Goal: Task Accomplishment & Management: Complete application form

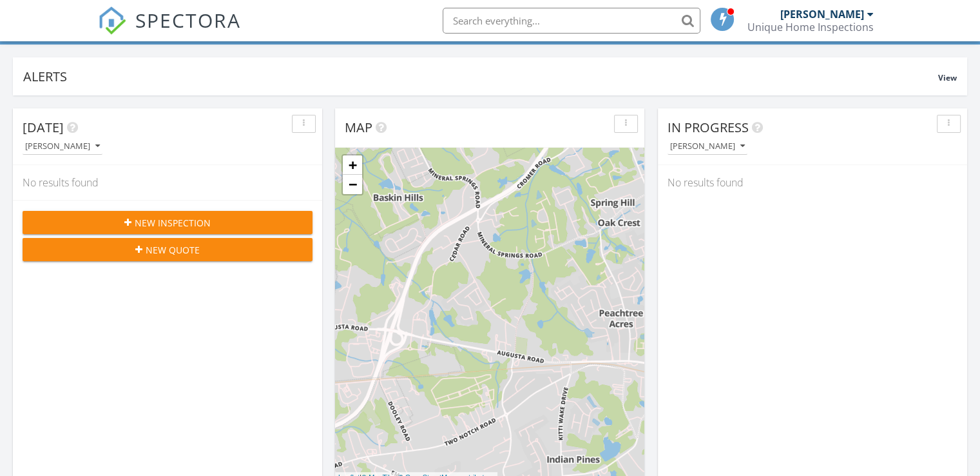
scroll to position [64, 0]
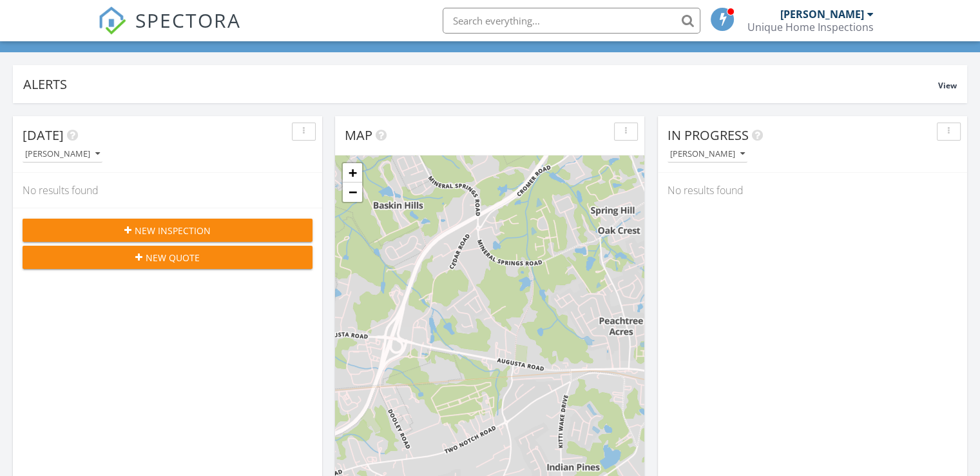
click at [167, 226] on span "New Inspection" at bounding box center [173, 231] width 76 height 14
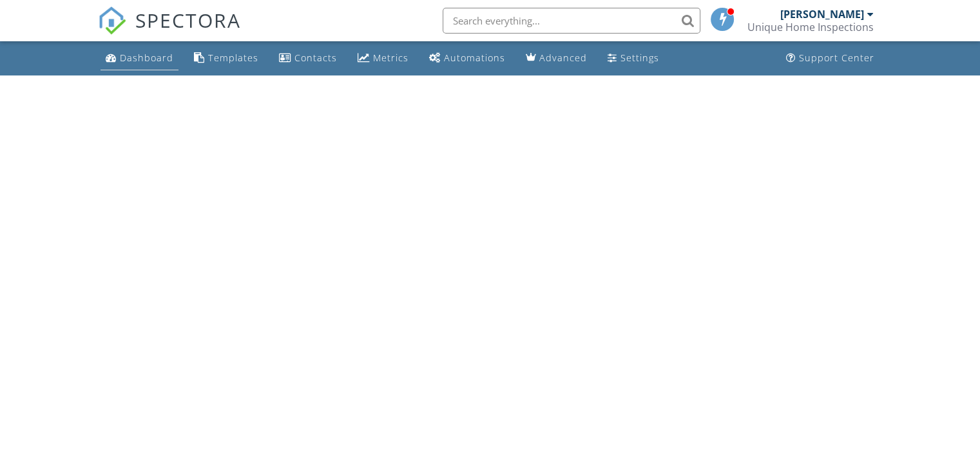
click at [141, 59] on div "Dashboard" at bounding box center [146, 58] width 53 height 12
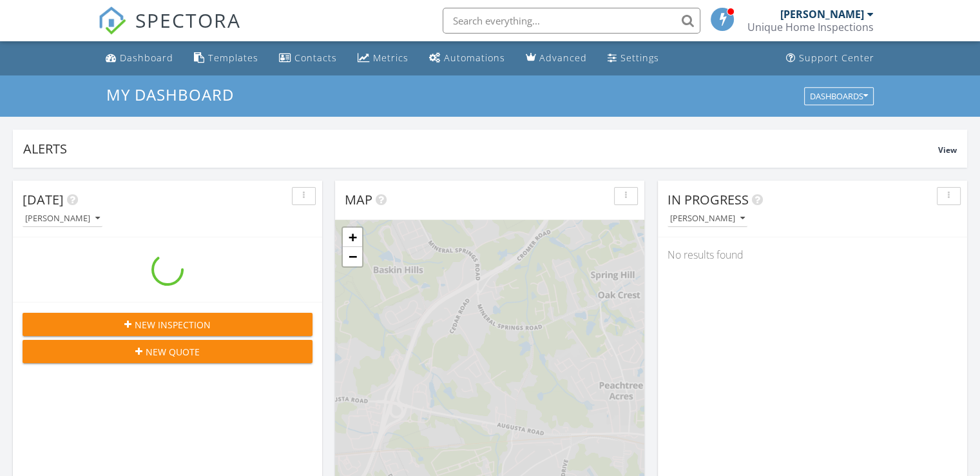
scroll to position [1193, 1000]
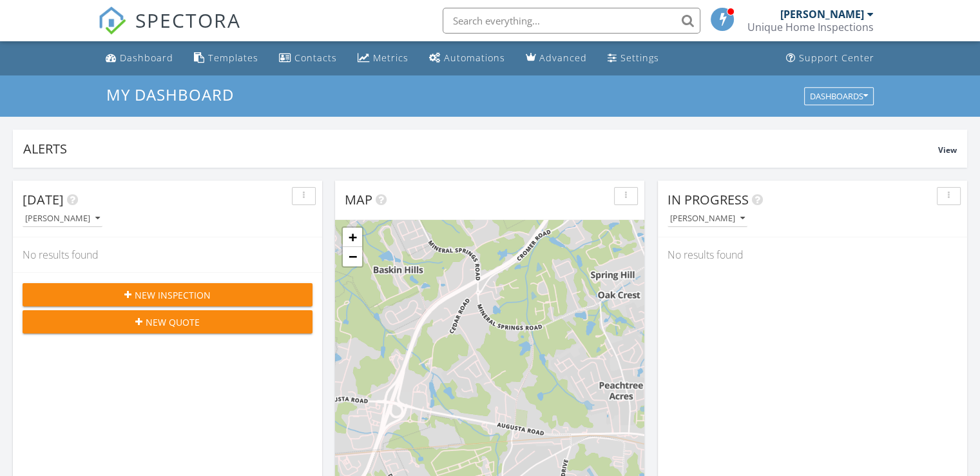
click at [182, 296] on span "New Inspection" at bounding box center [173, 295] width 76 height 14
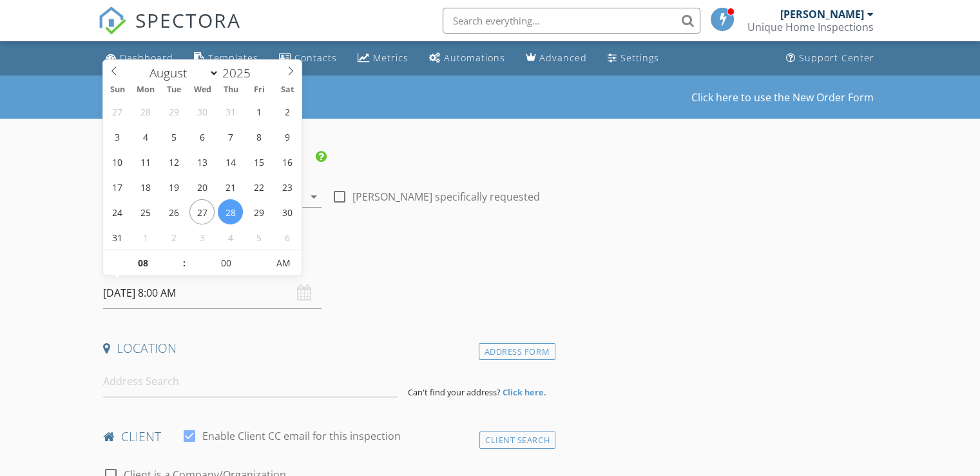
click at [129, 293] on input "08/28/2025 8:00 AM" at bounding box center [212, 293] width 218 height 32
type input "08/29/2025 8:00 AM"
type input "09"
type input "08/29/2025 9:00 AM"
click at [175, 256] on span at bounding box center [177, 256] width 9 height 13
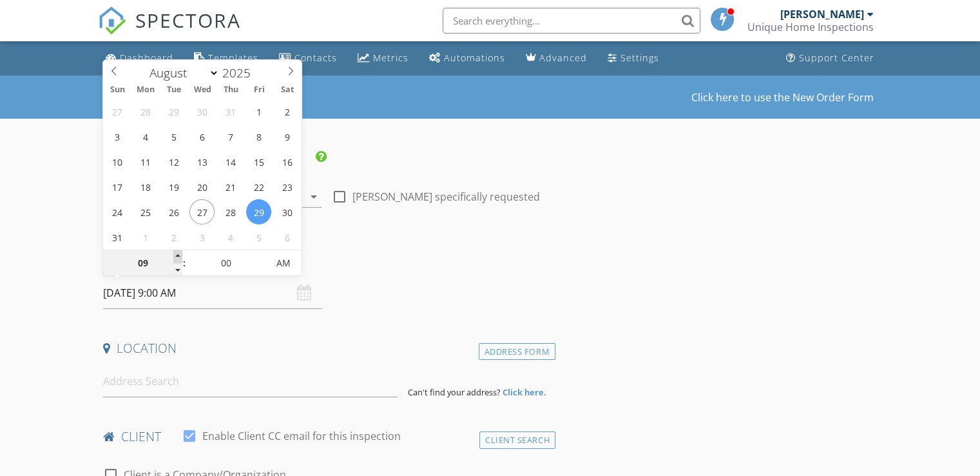
click at [175, 256] on span at bounding box center [177, 256] width 9 height 13
type input "10"
type input "08/29/2025 10:00 AM"
click at [205, 382] on input at bounding box center [250, 381] width 295 height 32
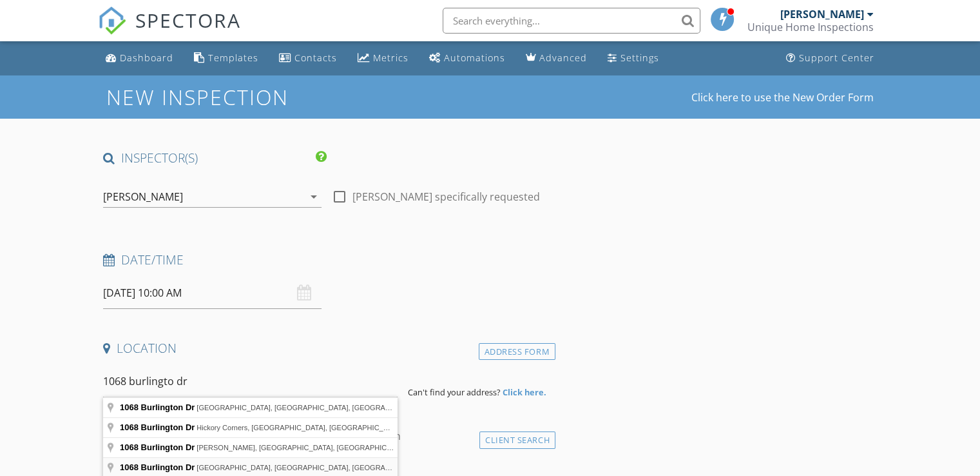
type input "1068 Burlington Dr, Augusta, GA, USA"
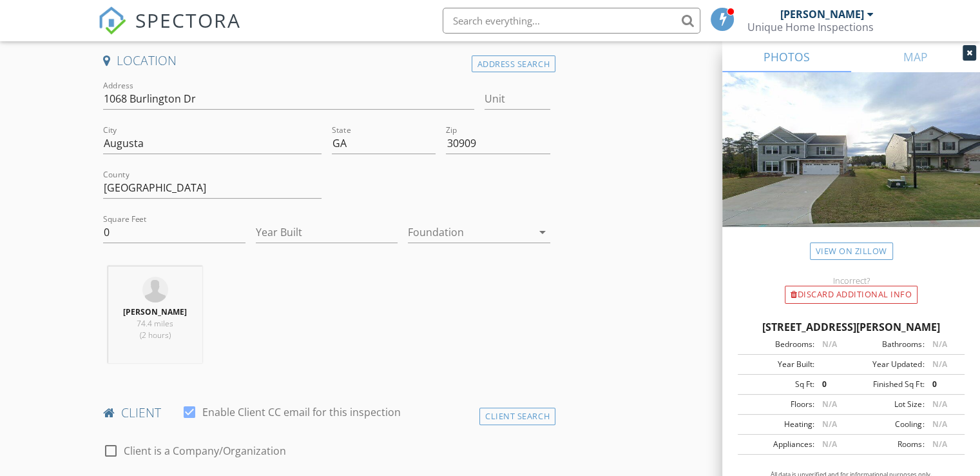
scroll to position [258, 0]
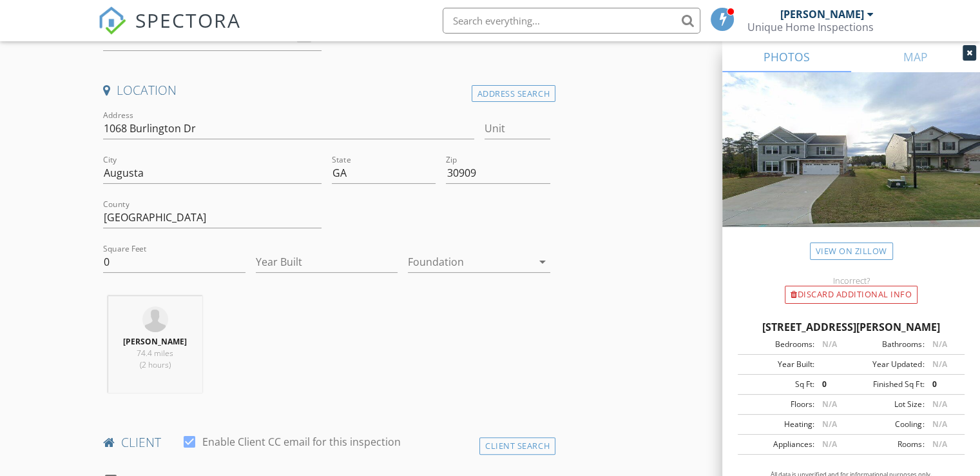
click at [542, 261] on icon "arrow_drop_down" at bounding box center [542, 261] width 15 height 15
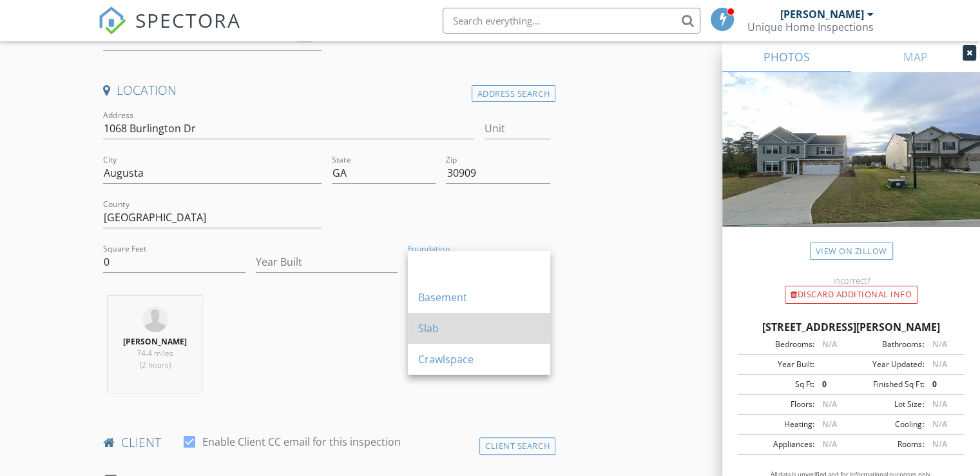
click at [477, 338] on div "Slab" at bounding box center [479, 328] width 122 height 31
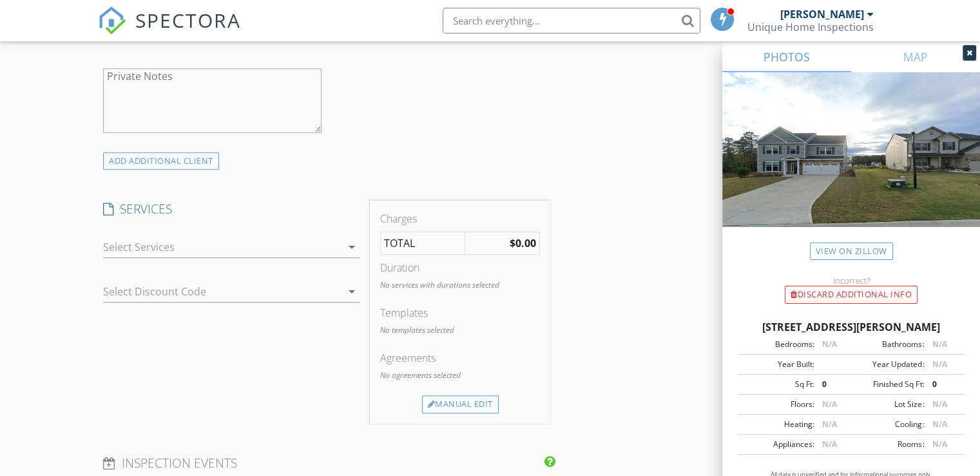
scroll to position [902, 0]
click at [469, 402] on div "Manual Edit" at bounding box center [460, 401] width 77 height 18
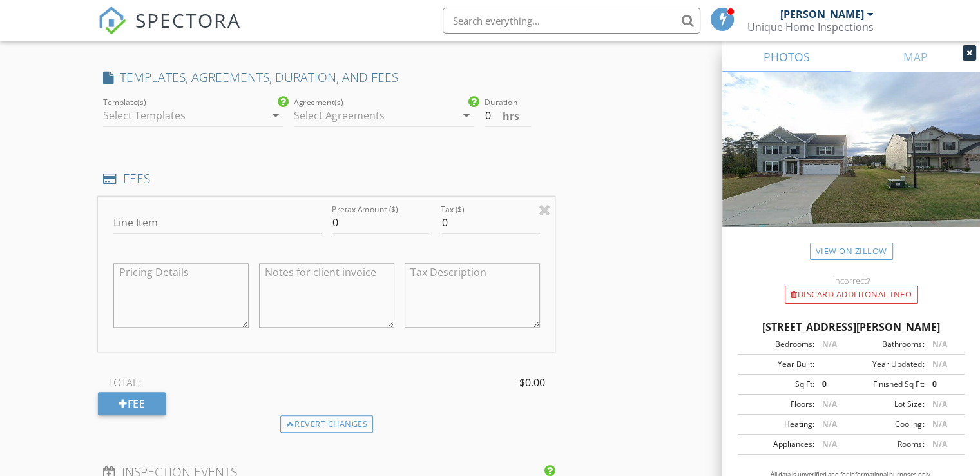
scroll to position [1031, 0]
click at [335, 310] on textarea at bounding box center [326, 294] width 135 height 64
click at [142, 220] on input "Line Item" at bounding box center [217, 221] width 208 height 21
click at [360, 218] on input "0" at bounding box center [381, 221] width 99 height 21
type input "350.00"
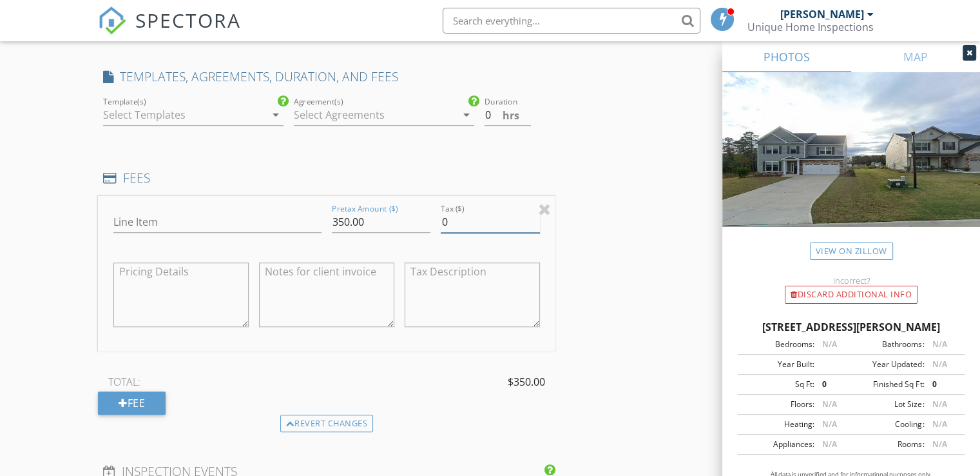
click at [456, 220] on input "0" at bounding box center [490, 221] width 99 height 21
type input "0"
click at [458, 221] on input "0" at bounding box center [490, 221] width 99 height 21
type input "0"
click at [448, 218] on input "010.15" at bounding box center [490, 221] width 99 height 21
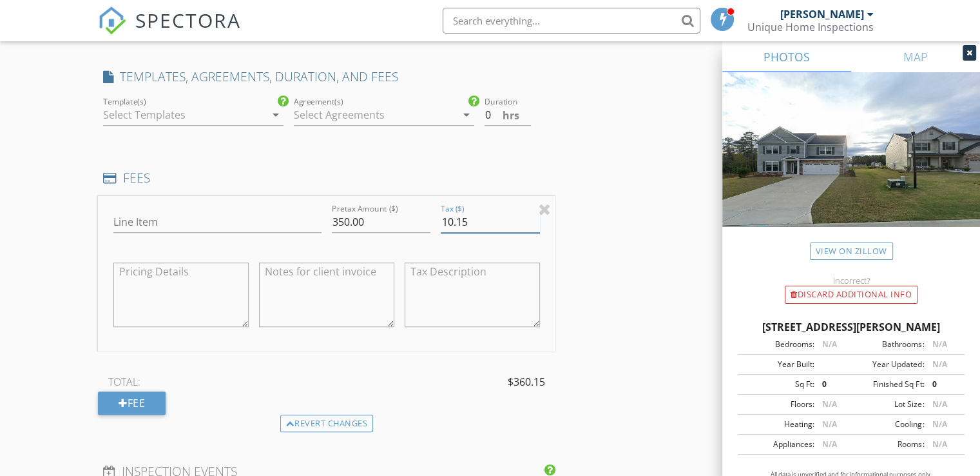
type input "10.15"
click at [360, 367] on div "Line Item Pretax Amount ($) 350.00 Tax ($) 10.15 TOTAL: $360.15 Fee" at bounding box center [327, 305] width 458 height 218
click at [275, 119] on icon "arrow_drop_down" at bounding box center [275, 114] width 15 height 15
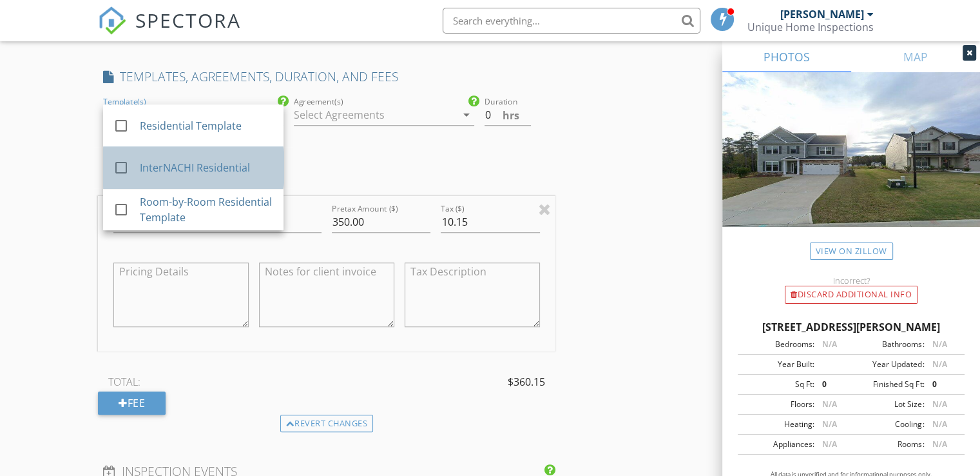
click at [225, 170] on div "InterNACHI Residential" at bounding box center [206, 167] width 133 height 15
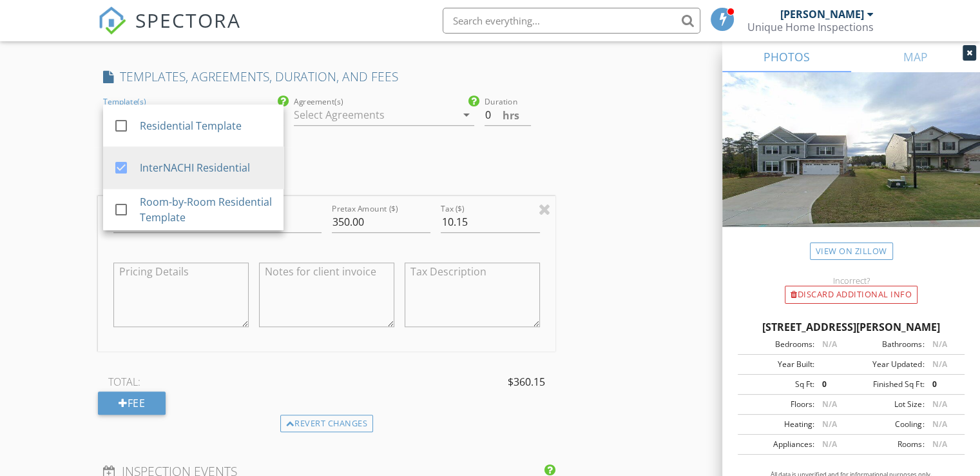
drag, startPoint x: 364, startPoint y: 148, endPoint x: 353, endPoint y: 148, distance: 11.0
click at [362, 148] on div "INSPECTOR(S) check_box Aundrey Mitchell PRIMARY Aundrey Mitchell arrow_drop_dow…" at bounding box center [327, 207] width 458 height 2179
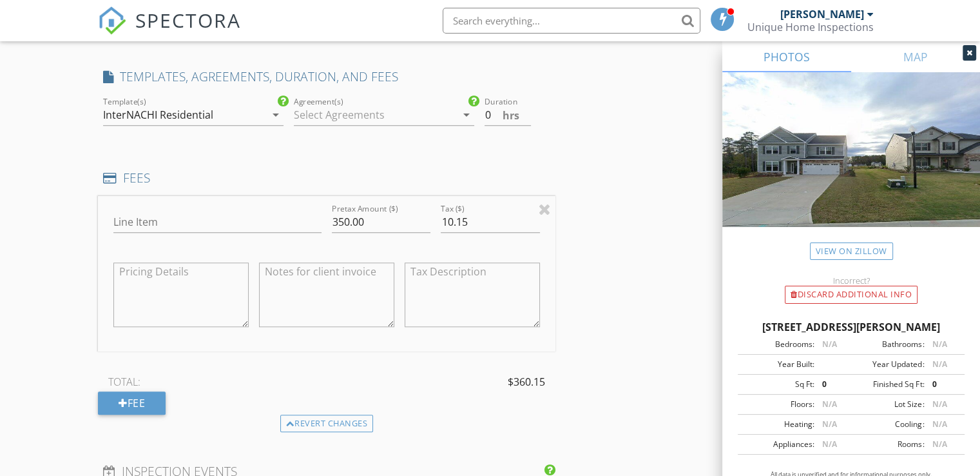
click at [467, 115] on icon "arrow_drop_down" at bounding box center [466, 114] width 15 height 15
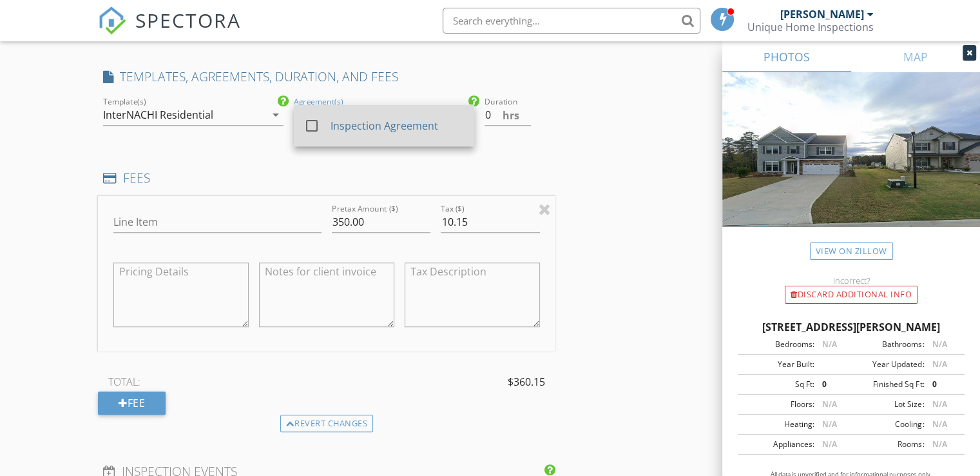
click at [381, 128] on div "Inspection Agreement" at bounding box center [397, 125] width 133 height 15
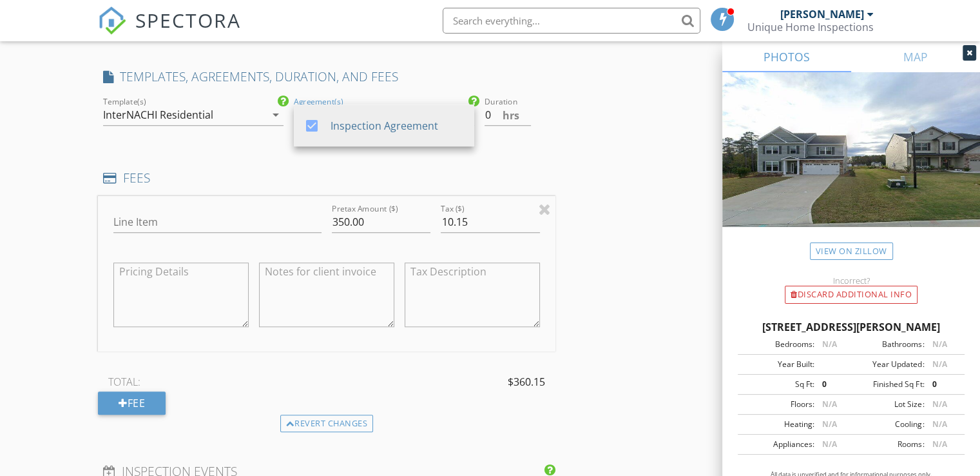
click at [494, 186] on div "FEES" at bounding box center [327, 183] width 458 height 26
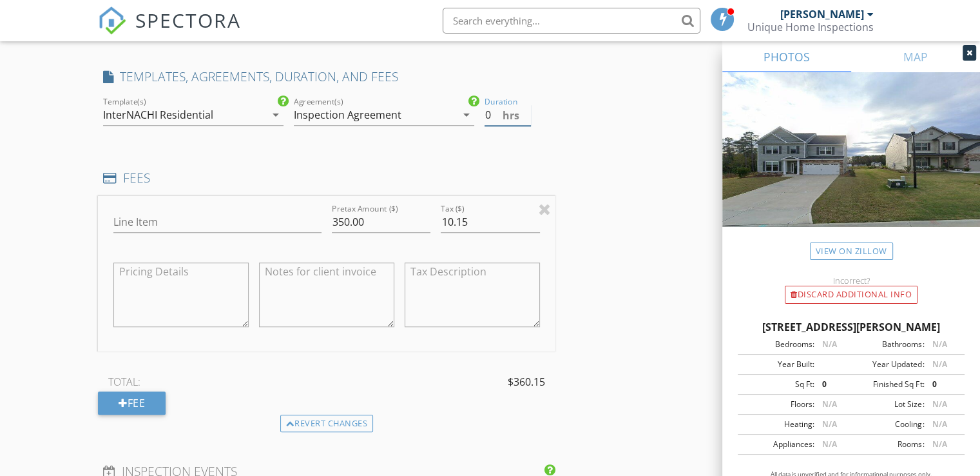
click at [492, 114] on input "0" at bounding box center [508, 114] width 46 height 21
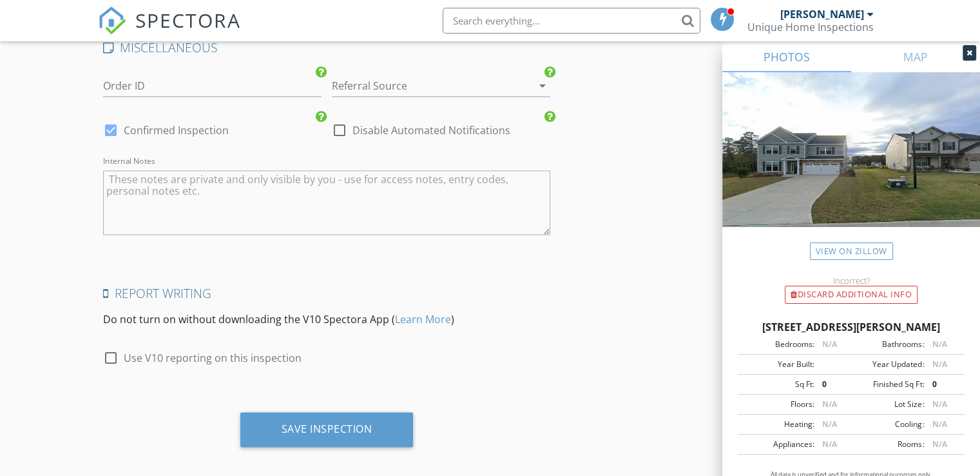
scroll to position [1956, 0]
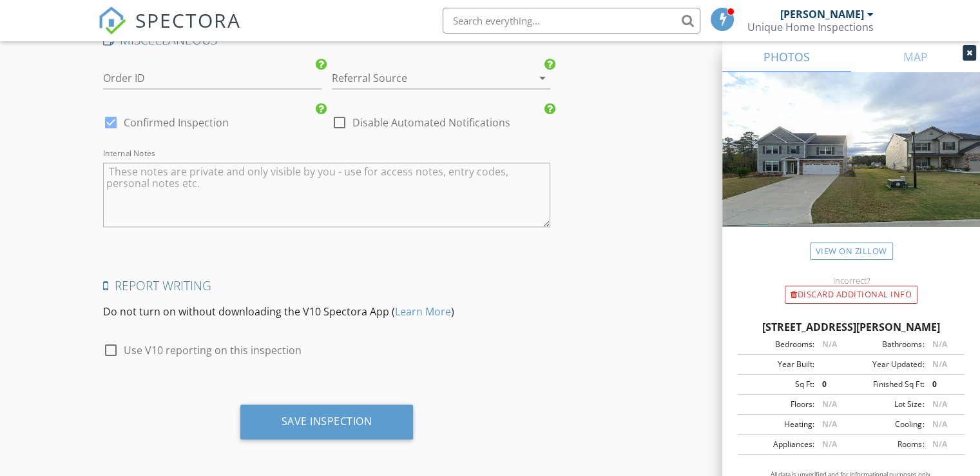
type input "2.5"
click at [110, 348] on div at bounding box center [111, 350] width 22 height 22
checkbox input "true"
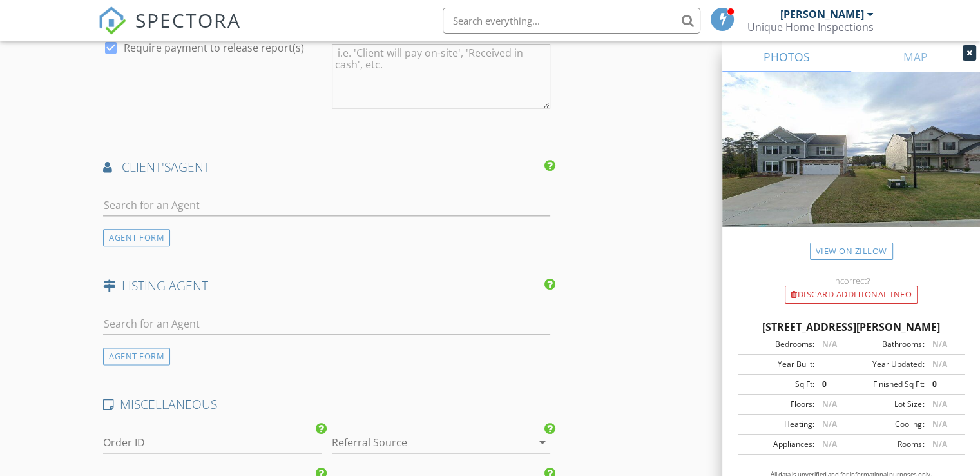
scroll to position [1569, 0]
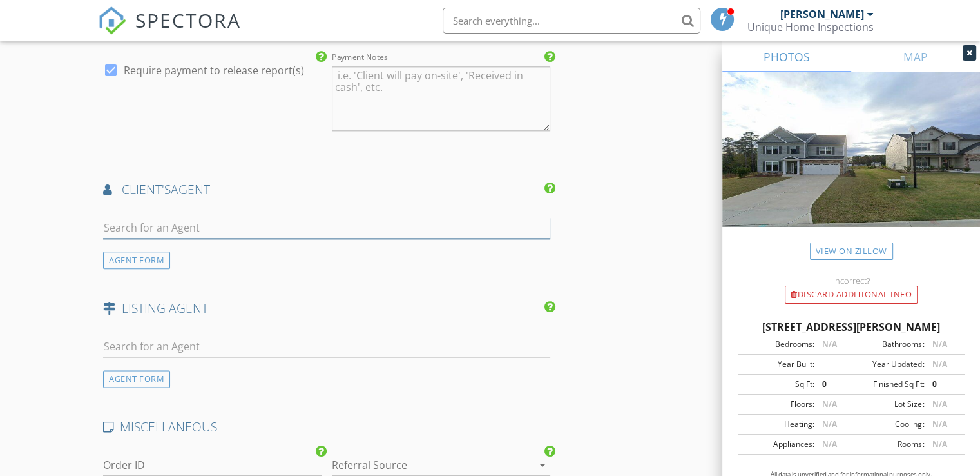
click at [121, 226] on input "text" at bounding box center [326, 227] width 447 height 21
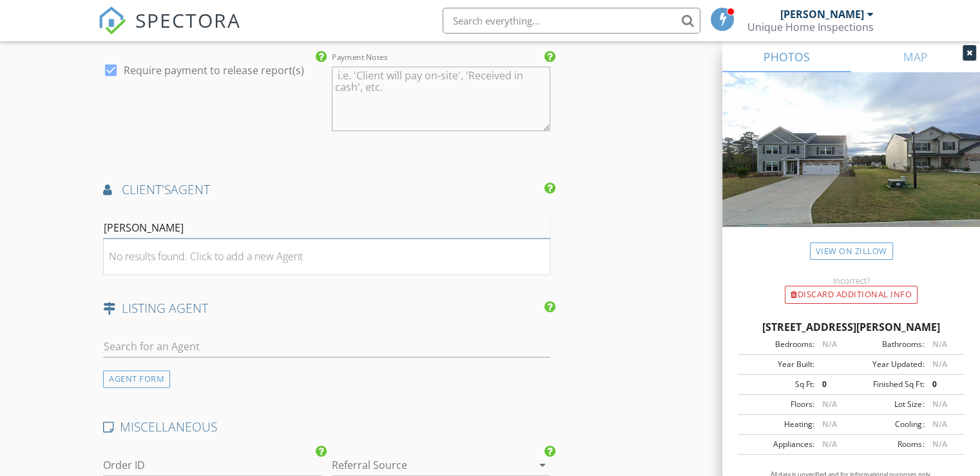
type input "Courtney Hendricks"
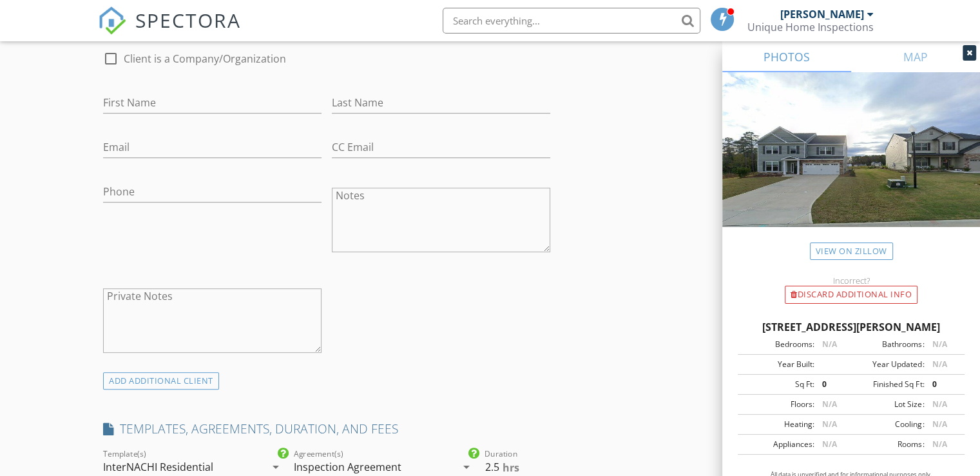
scroll to position [602, 0]
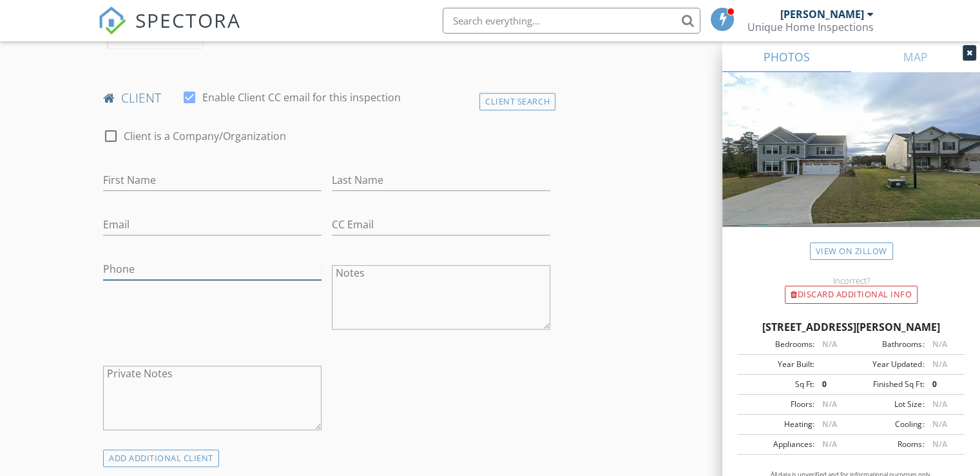
click at [117, 269] on input "Phone" at bounding box center [212, 268] width 218 height 21
type input "706-496-4243"
click at [130, 173] on input "First Name" at bounding box center [212, 180] width 218 height 21
type input "Gwen"
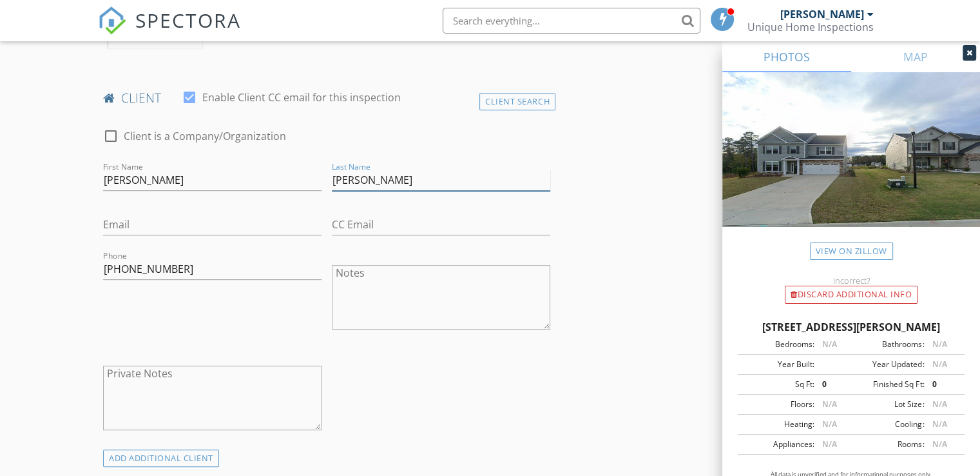
type input "Coley"
click at [112, 222] on input "Email" at bounding box center [212, 224] width 218 height 21
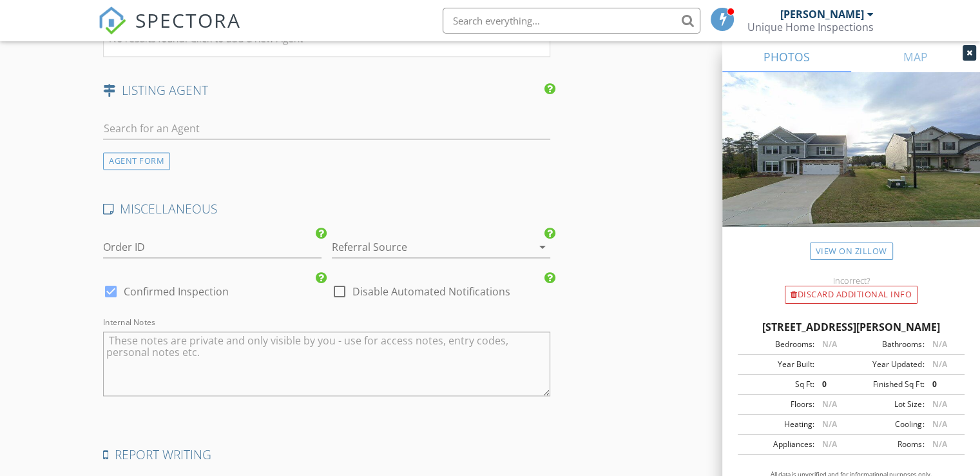
scroll to position [1765, 0]
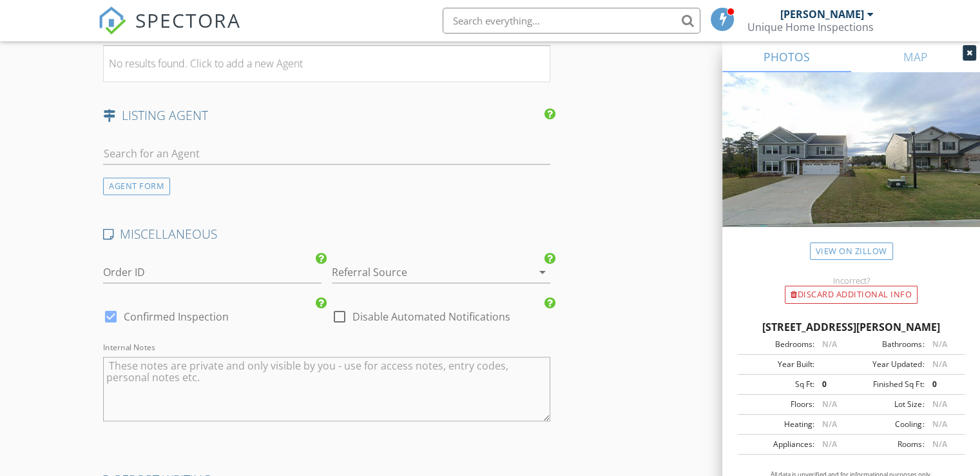
click at [125, 186] on div "AGENT FORM" at bounding box center [136, 185] width 67 height 17
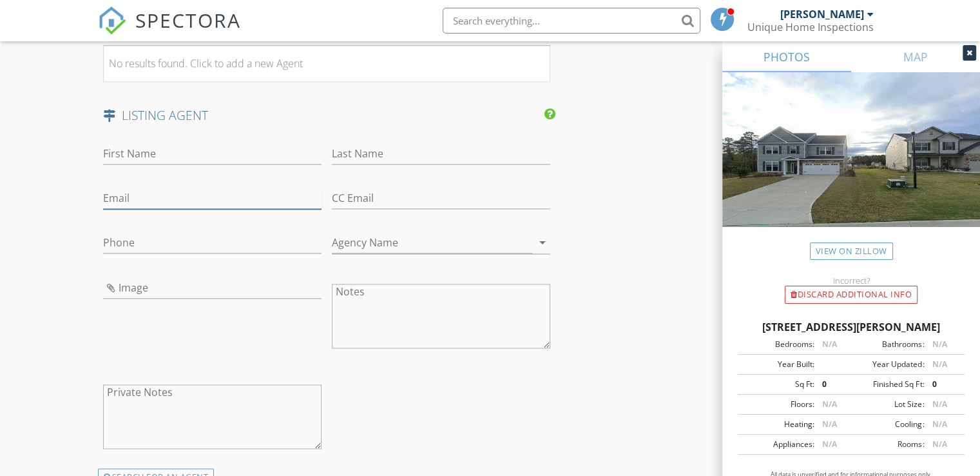
click at [121, 191] on input "Email" at bounding box center [212, 198] width 218 height 21
type input "courtney@thecollectivere.com"
click at [118, 238] on input "Phone" at bounding box center [212, 242] width 218 height 21
type input "678-953-2067"
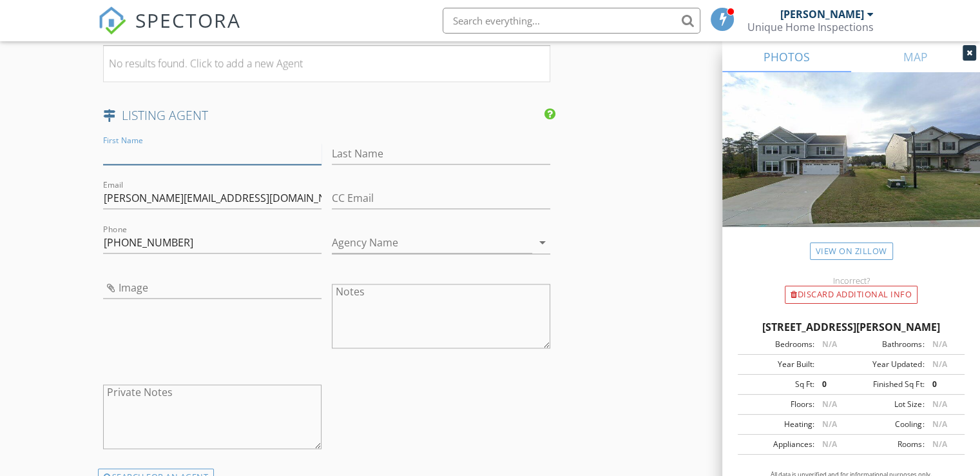
click at [126, 144] on input "First Name" at bounding box center [212, 153] width 218 height 21
type input "Courtney"
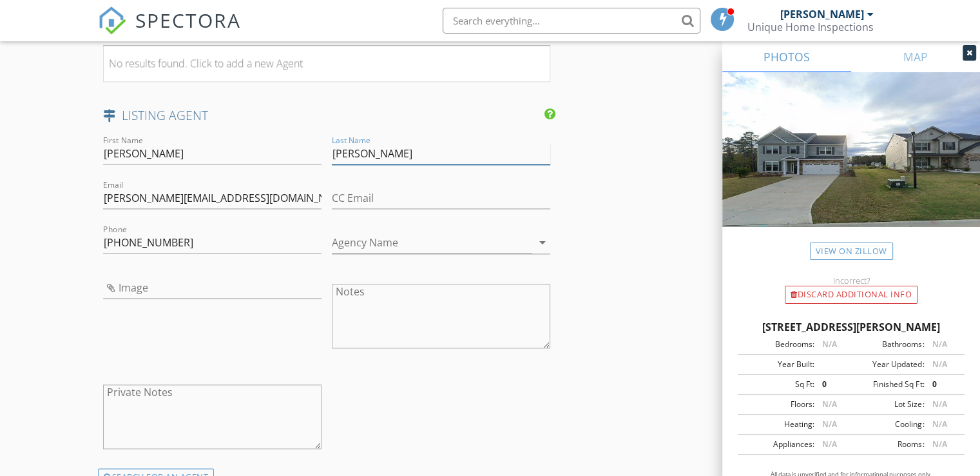
scroll to position [1571, 0]
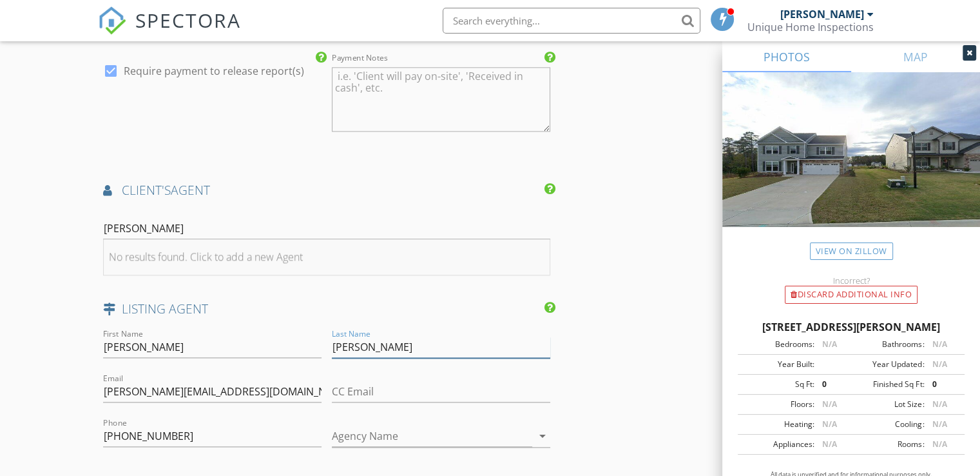
type input "Hendricks"
click at [135, 253] on div "No results found. Click to add a new Agent" at bounding box center [206, 256] width 194 height 15
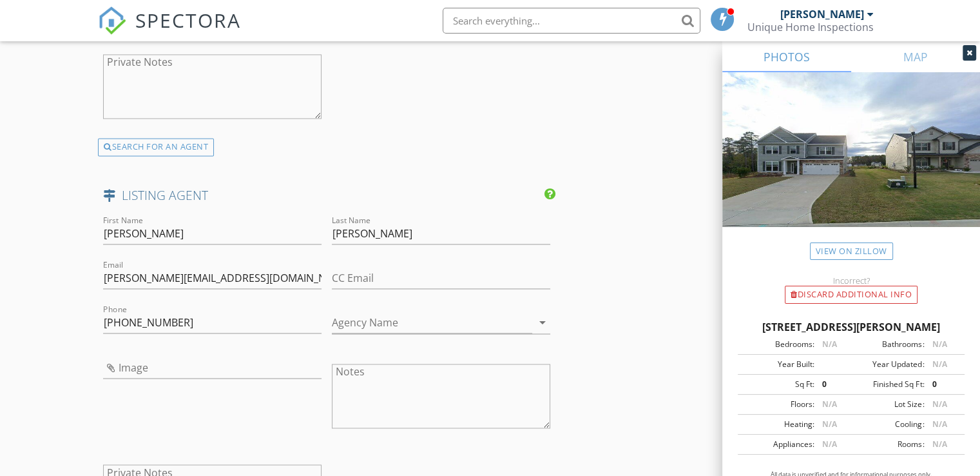
scroll to position [2023, 0]
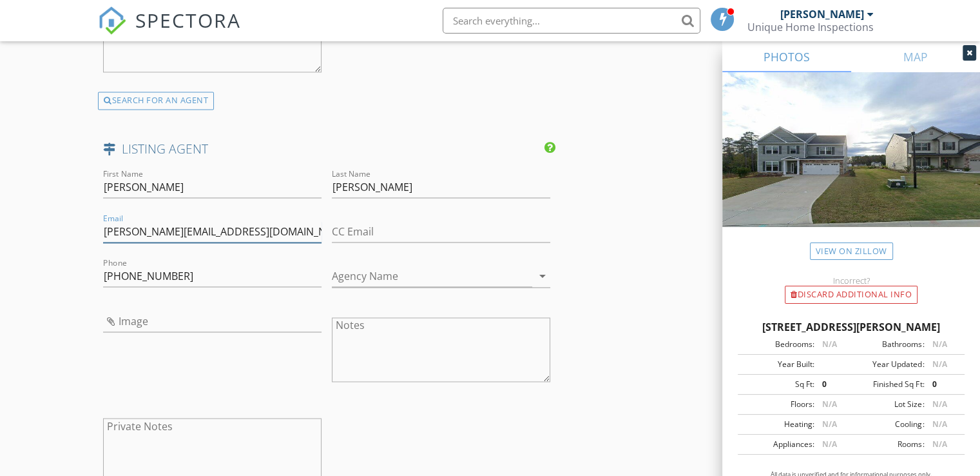
drag, startPoint x: 249, startPoint y: 225, endPoint x: 99, endPoint y: 234, distance: 151.1
click at [99, 234] on div "Email courtney@thecollectivere.com" at bounding box center [212, 233] width 229 height 44
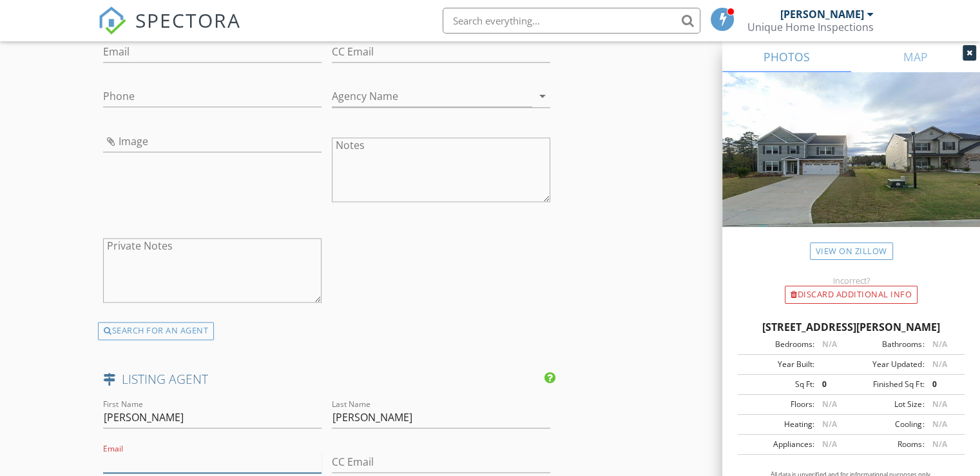
scroll to position [1765, 0]
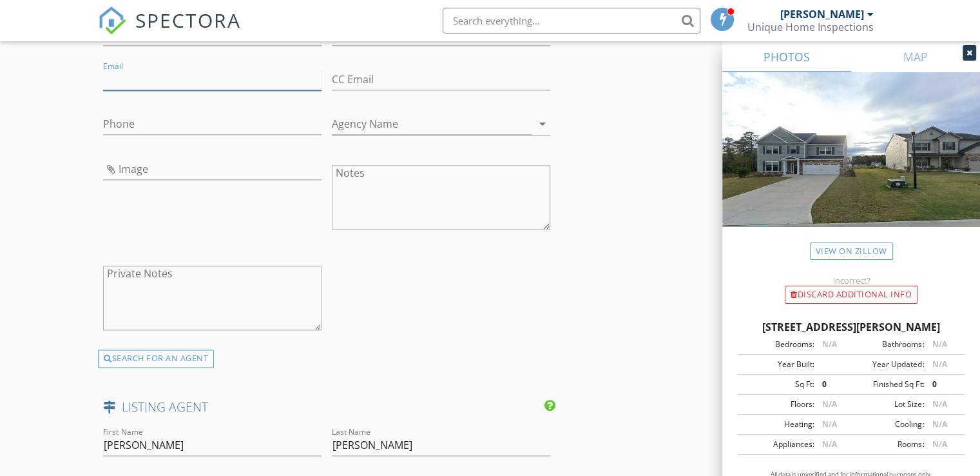
click at [126, 72] on input "Email" at bounding box center [212, 79] width 218 height 21
paste input "courtney@thecollectivere.com"
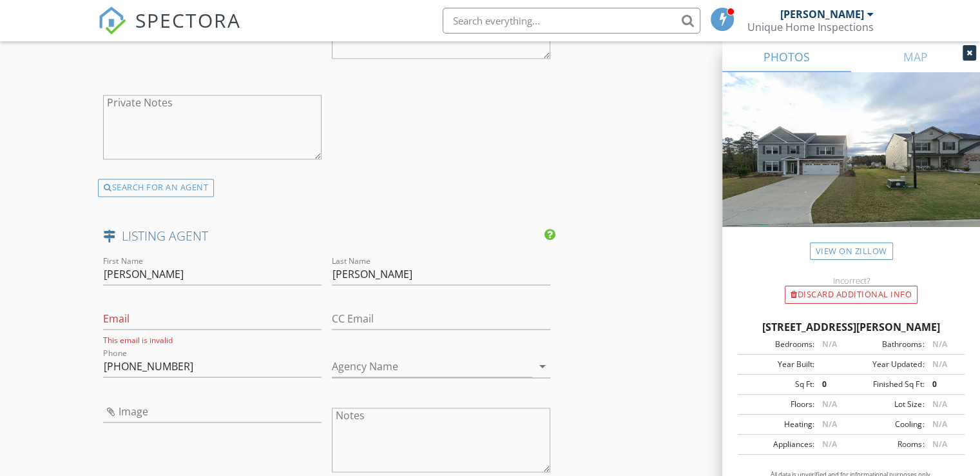
scroll to position [1958, 0]
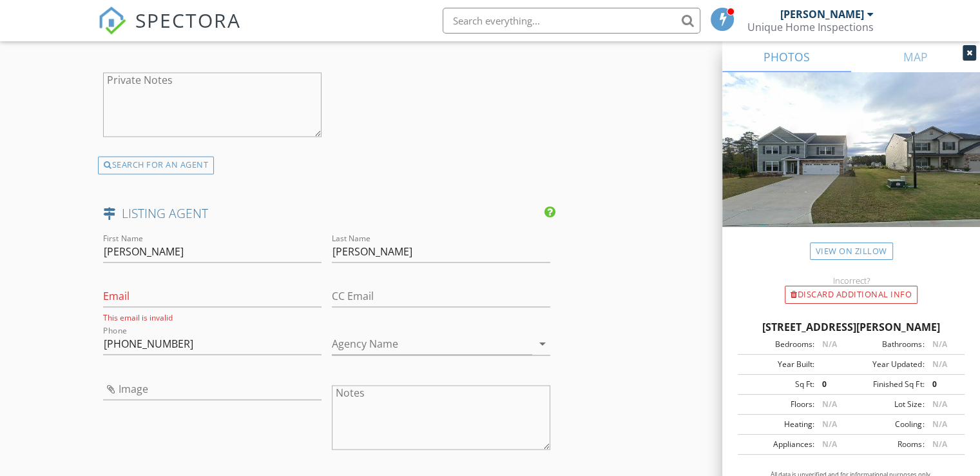
type input "courtney@thecollectivere.com"
drag, startPoint x: 178, startPoint y: 336, endPoint x: 85, endPoint y: 336, distance: 92.8
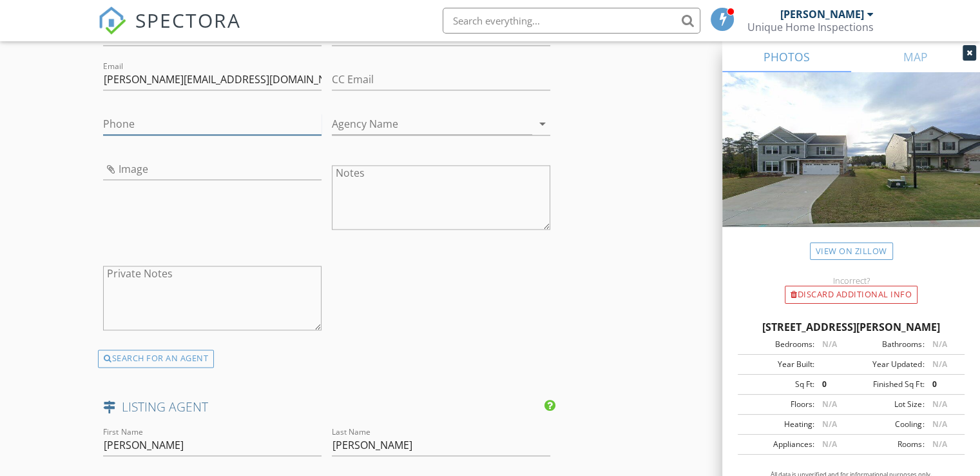
click at [127, 119] on input "Phone" at bounding box center [212, 123] width 218 height 21
paste input "678-953-2067"
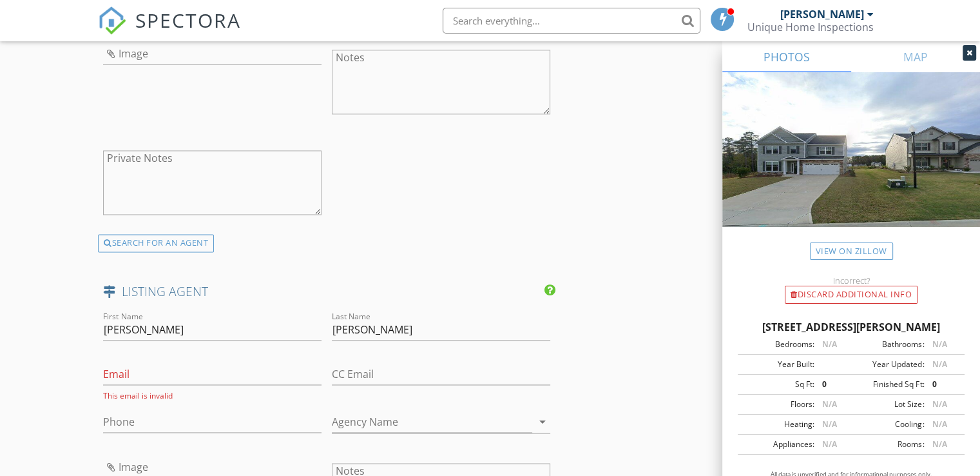
scroll to position [1894, 0]
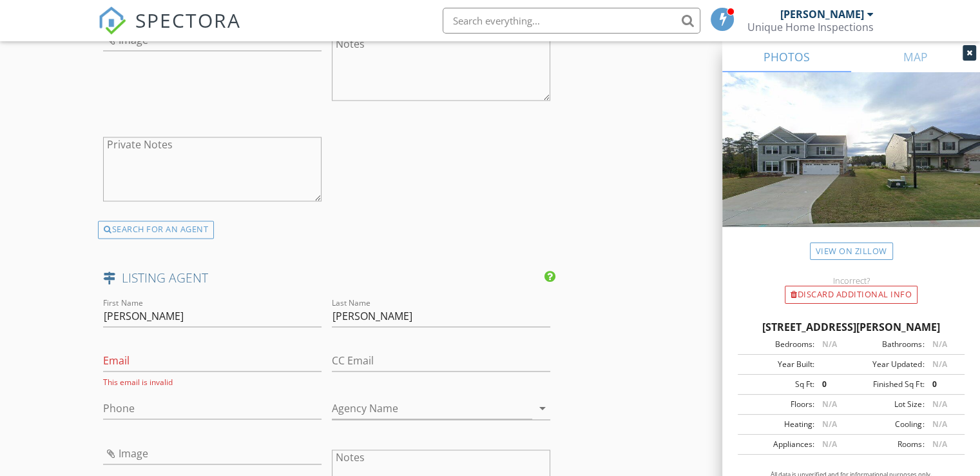
type input "678-953-2067"
drag, startPoint x: 157, startPoint y: 314, endPoint x: 97, endPoint y: 314, distance: 59.9
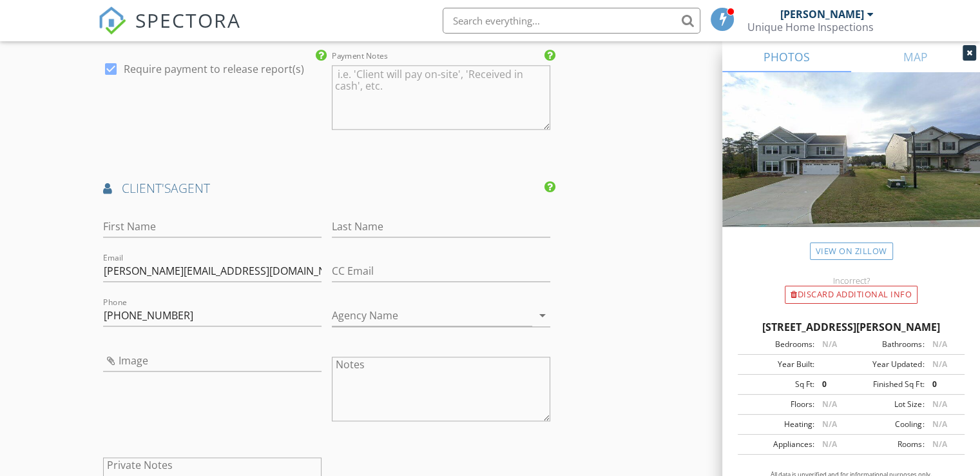
scroll to position [1571, 0]
click at [124, 227] on input "First Name" at bounding box center [212, 228] width 218 height 21
paste input "Courtney"
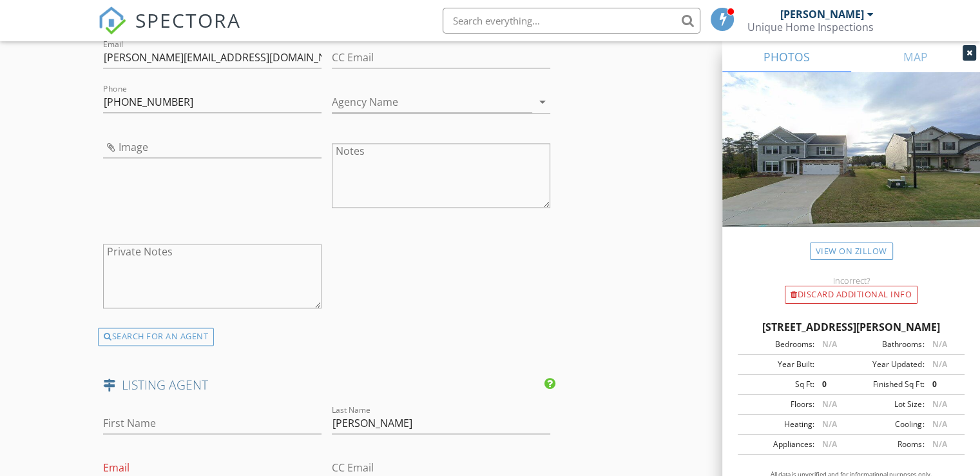
scroll to position [1829, 0]
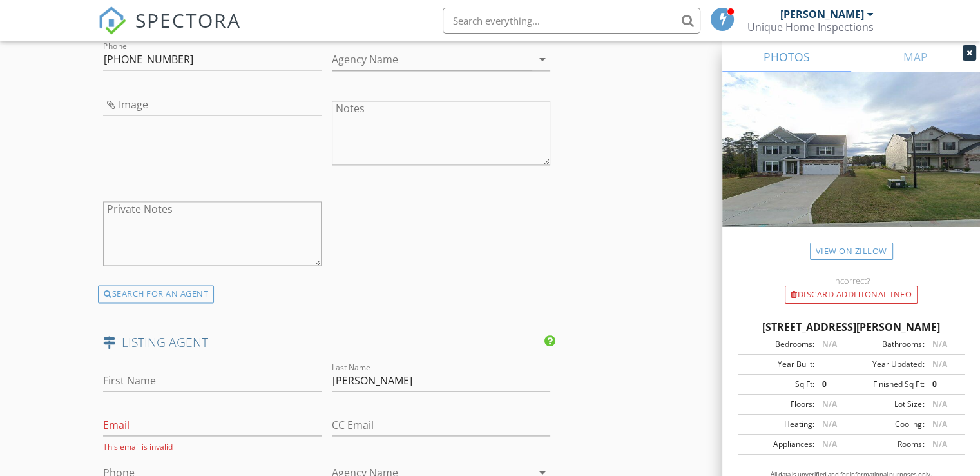
type input "Courtney"
drag, startPoint x: 397, startPoint y: 374, endPoint x: 307, endPoint y: 374, distance: 89.6
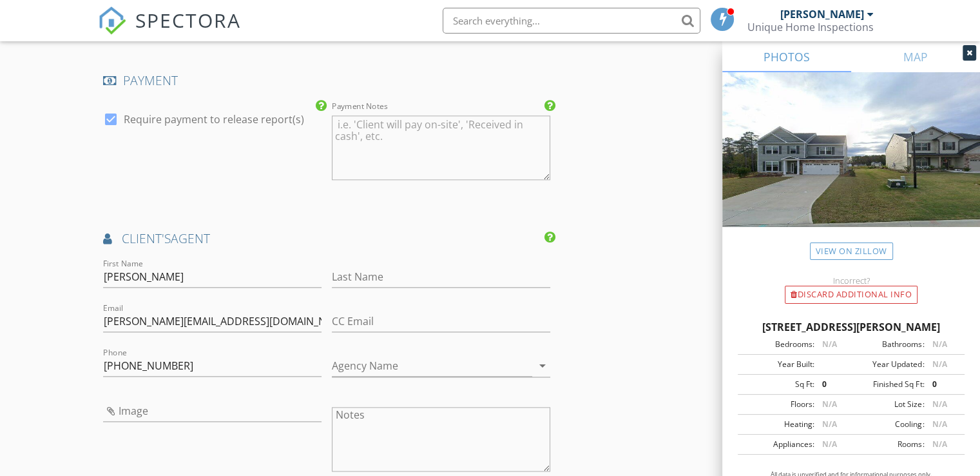
scroll to position [1507, 0]
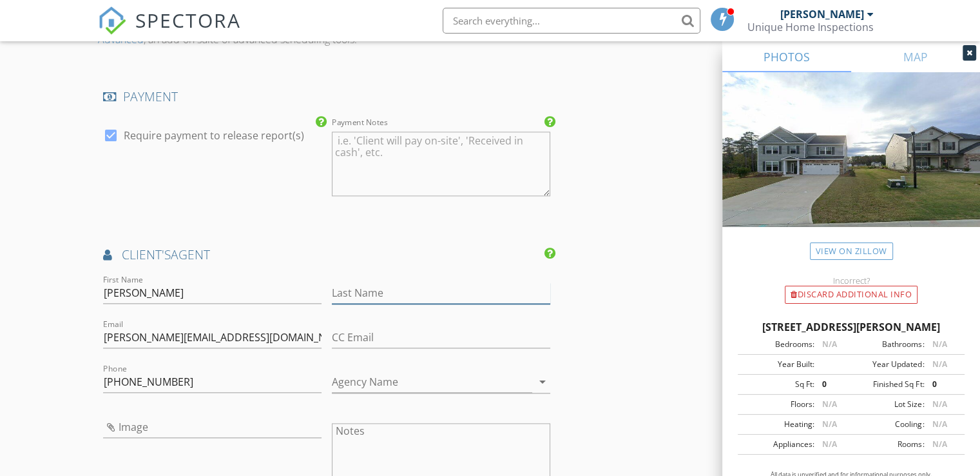
click at [343, 282] on input "Last Name" at bounding box center [441, 292] width 218 height 21
paste input "Hendricks"
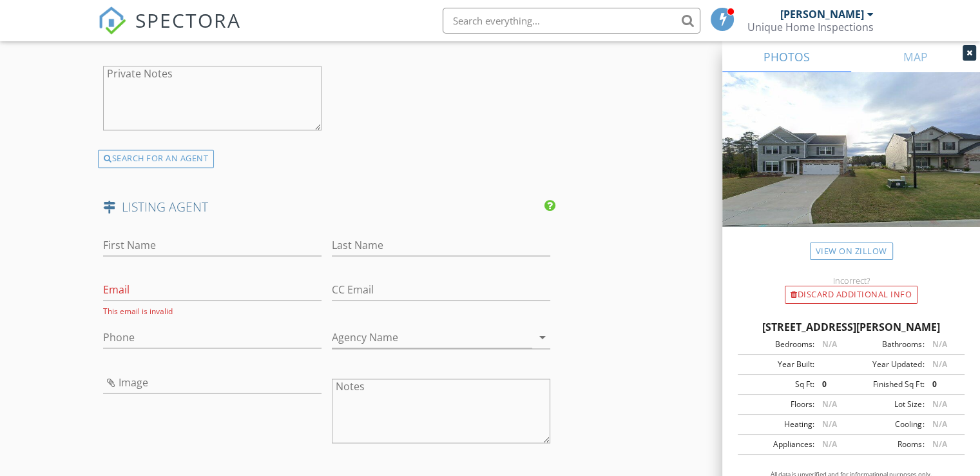
scroll to position [2023, 0]
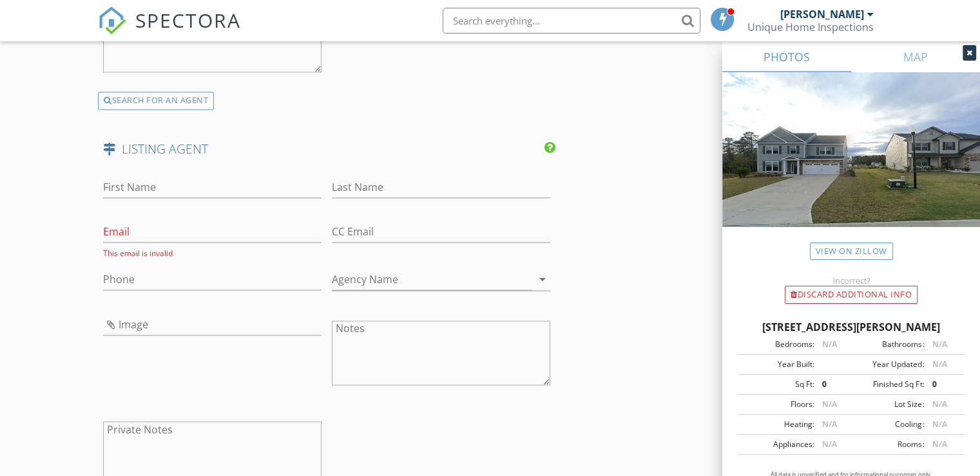
type input "Hendricks"
click at [135, 226] on input "Email" at bounding box center [212, 231] width 218 height 21
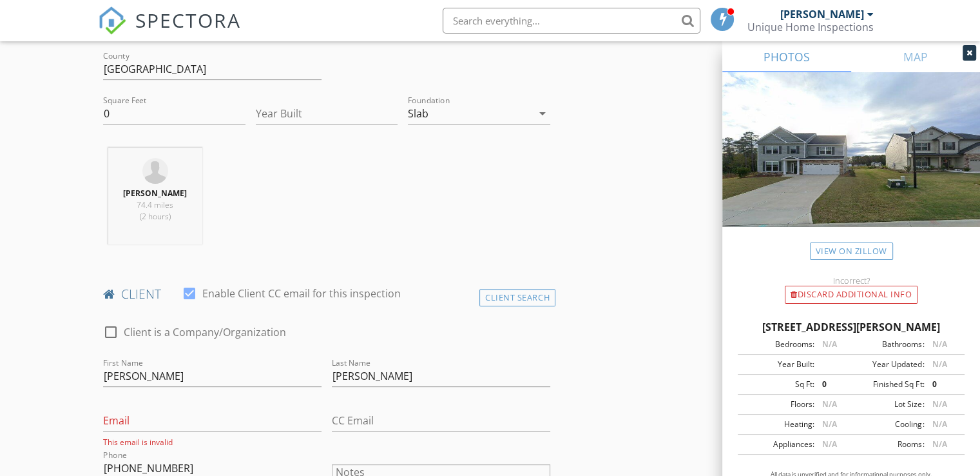
scroll to position [543, 0]
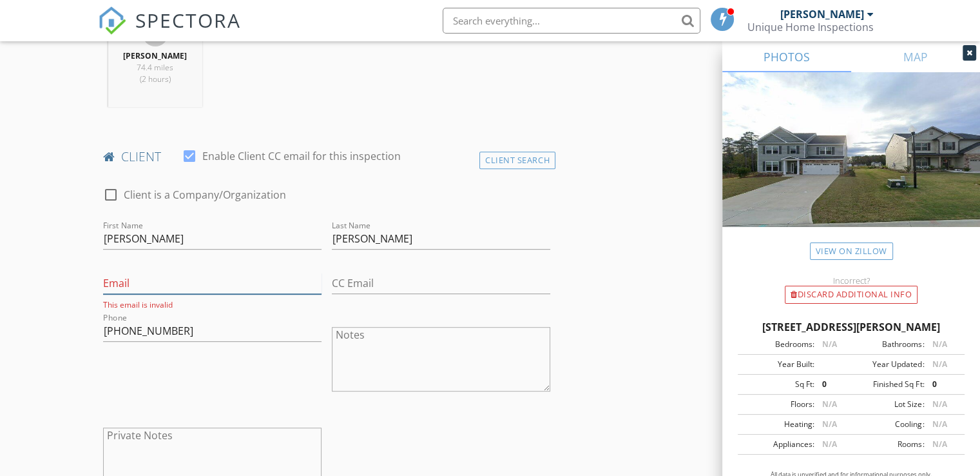
click at [110, 284] on input "Email" at bounding box center [212, 283] width 218 height 21
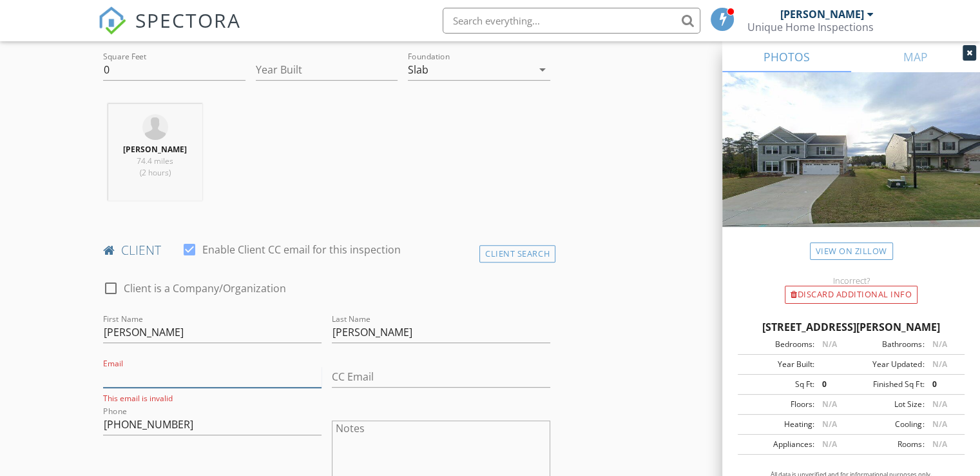
scroll to position [479, 0]
